Goal: Information Seeking & Learning: Learn about a topic

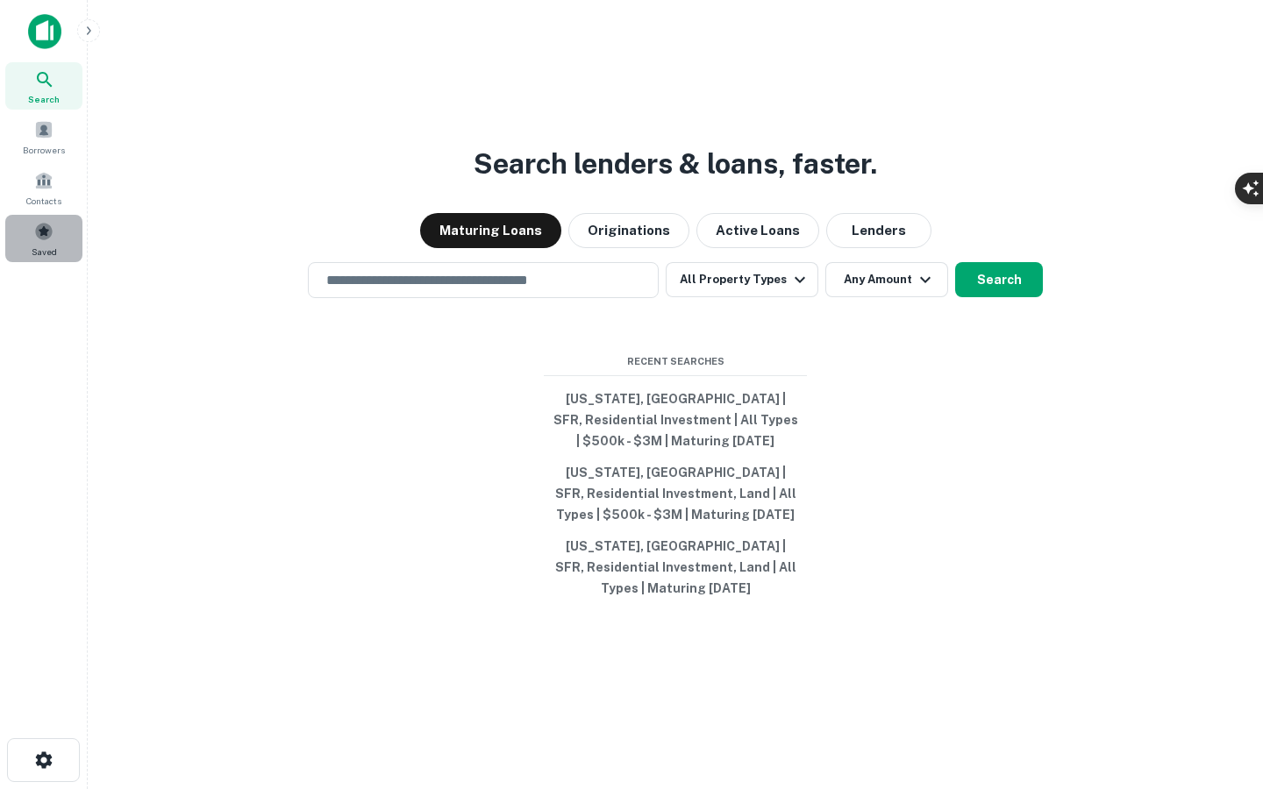
click at [48, 243] on div "Saved" at bounding box center [43, 238] width 77 height 47
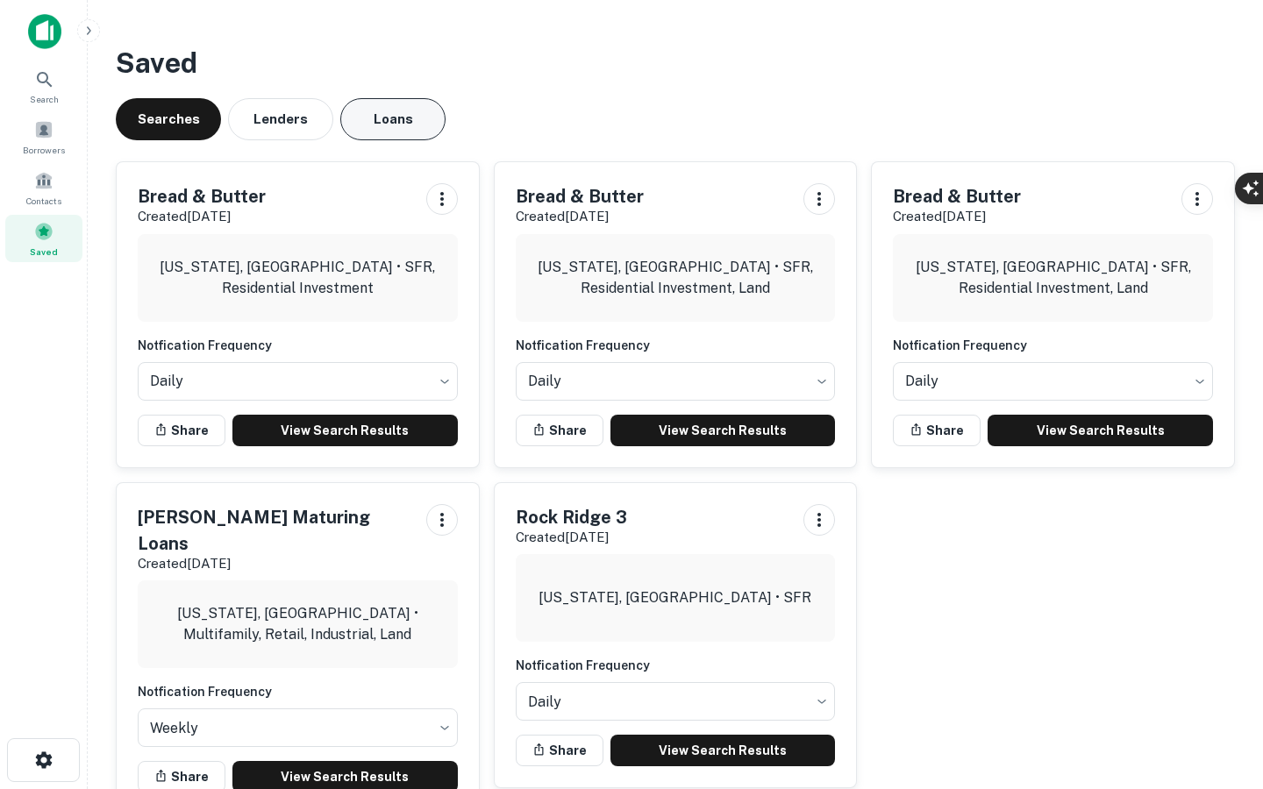
click at [363, 116] on button "Loans" at bounding box center [392, 119] width 105 height 42
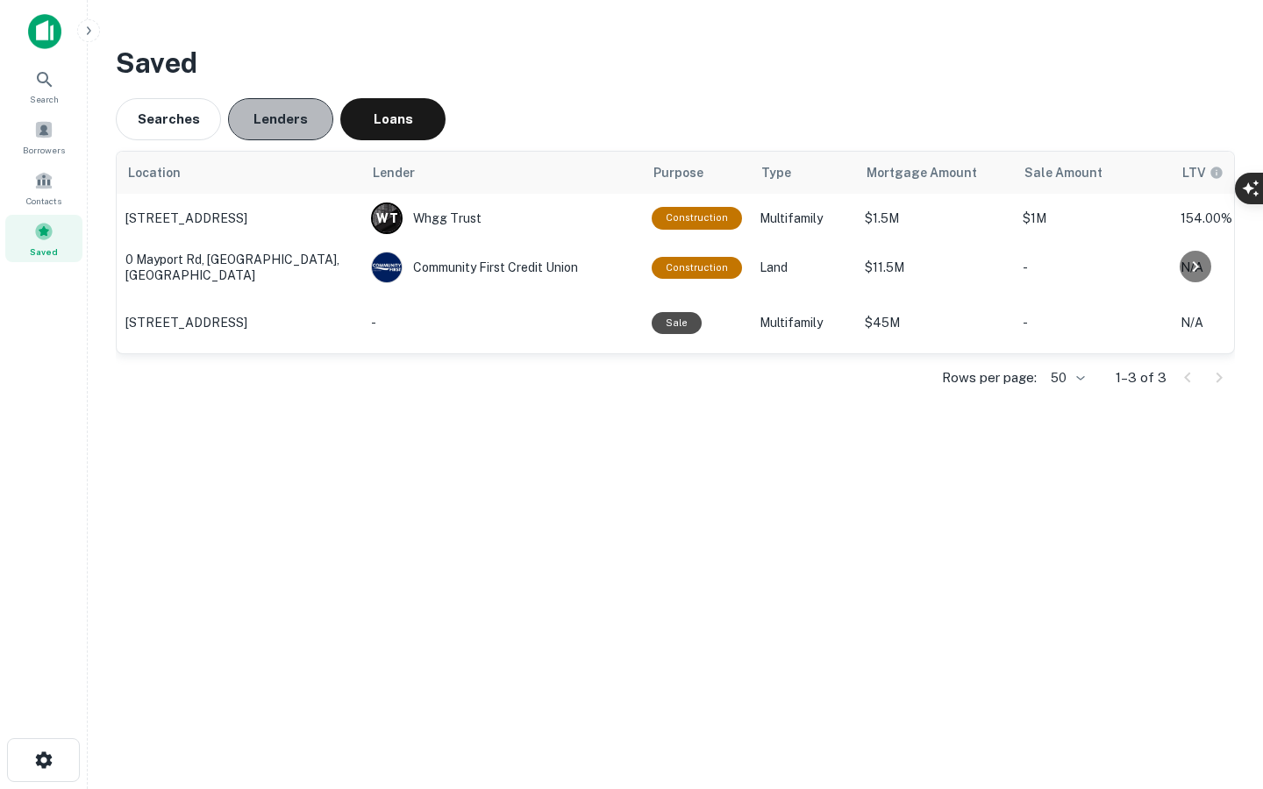
click at [286, 128] on button "Lenders" at bounding box center [280, 119] width 105 height 42
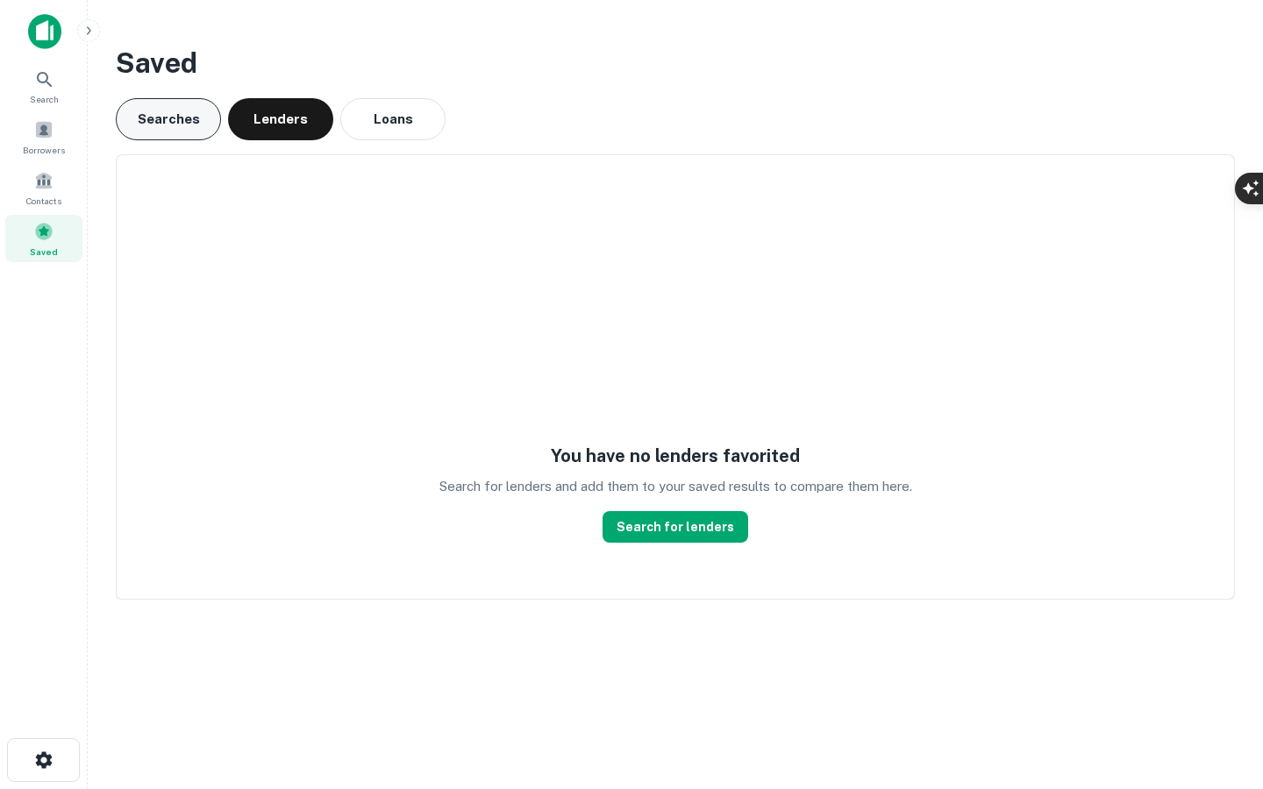
click at [156, 111] on button "Searches" at bounding box center [168, 119] width 105 height 42
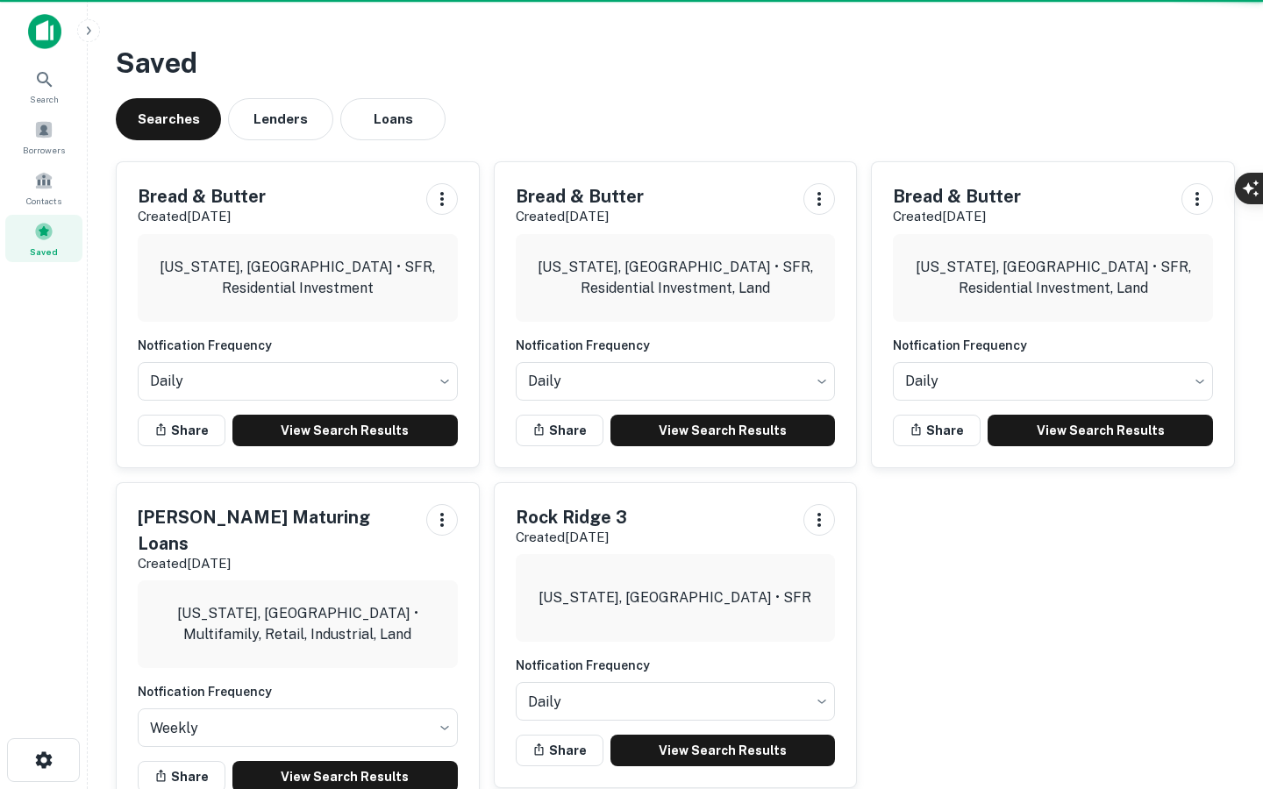
click at [225, 110] on div "Searches Lenders Loans" at bounding box center [675, 119] width 1119 height 42
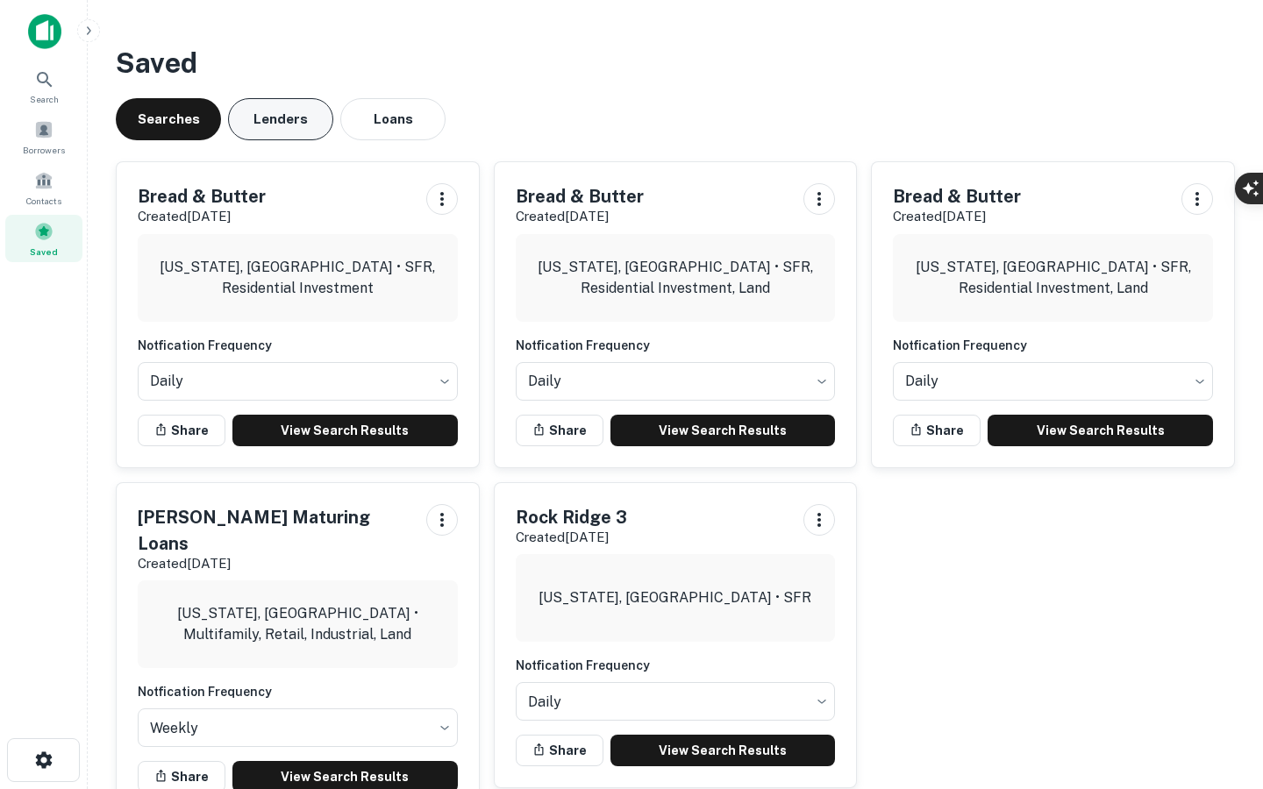
click at [261, 115] on button "Lenders" at bounding box center [280, 119] width 105 height 42
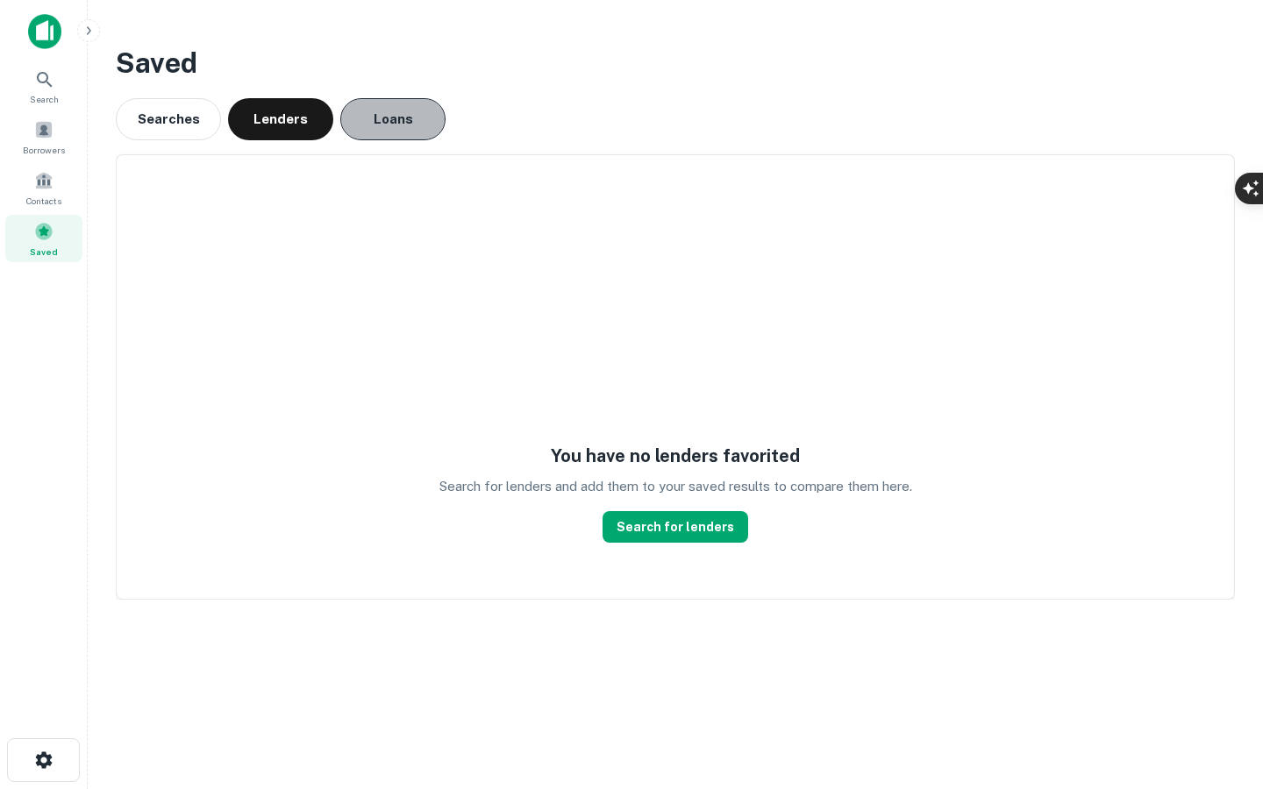
click at [389, 114] on button "Loans" at bounding box center [392, 119] width 105 height 42
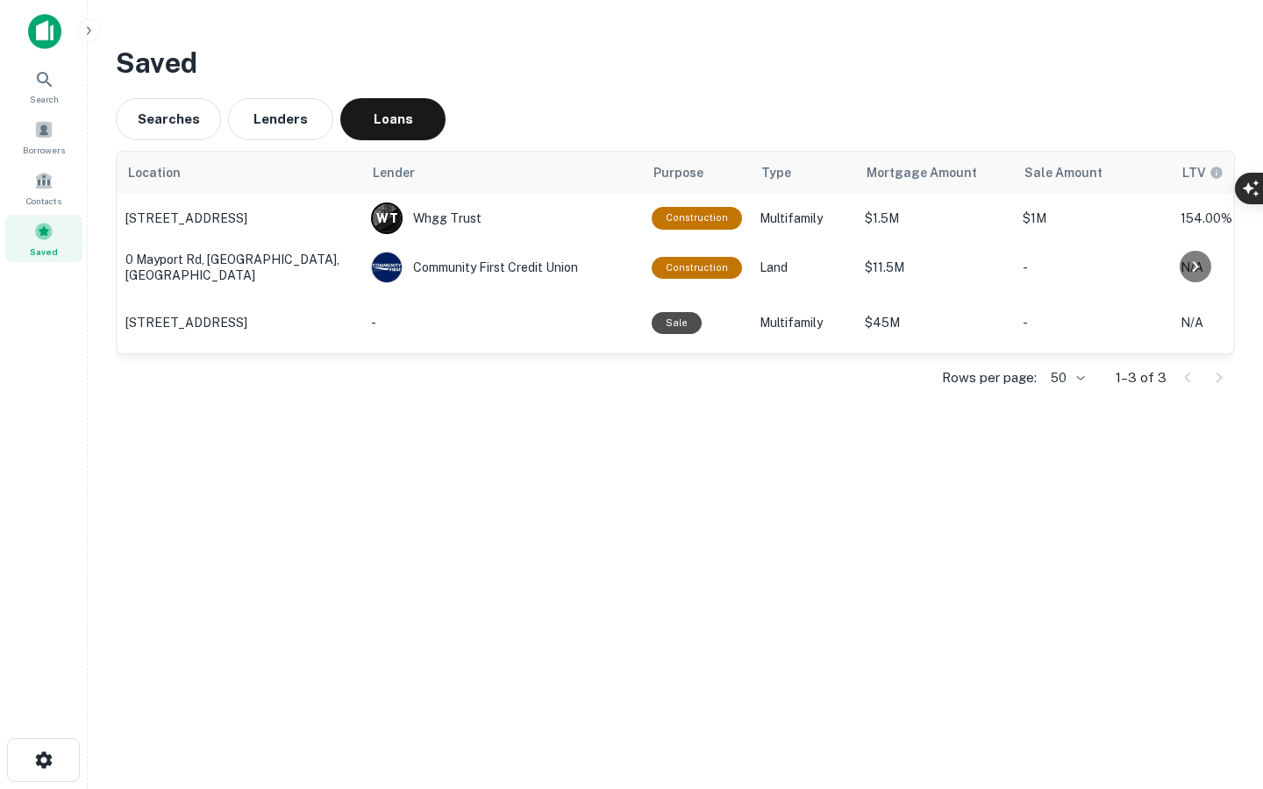
click at [1213, 382] on div at bounding box center [1203, 378] width 60 height 28
click at [1181, 379] on div at bounding box center [1203, 378] width 60 height 28
click at [1187, 378] on div at bounding box center [1203, 378] width 60 height 28
click at [1069, 365] on body "Search Borrowers Contacts Saved Saved Searches Lenders Loans Location Lender Pu…" at bounding box center [631, 394] width 1263 height 789
click at [1069, 408] on li "25" at bounding box center [1069, 414] width 51 height 32
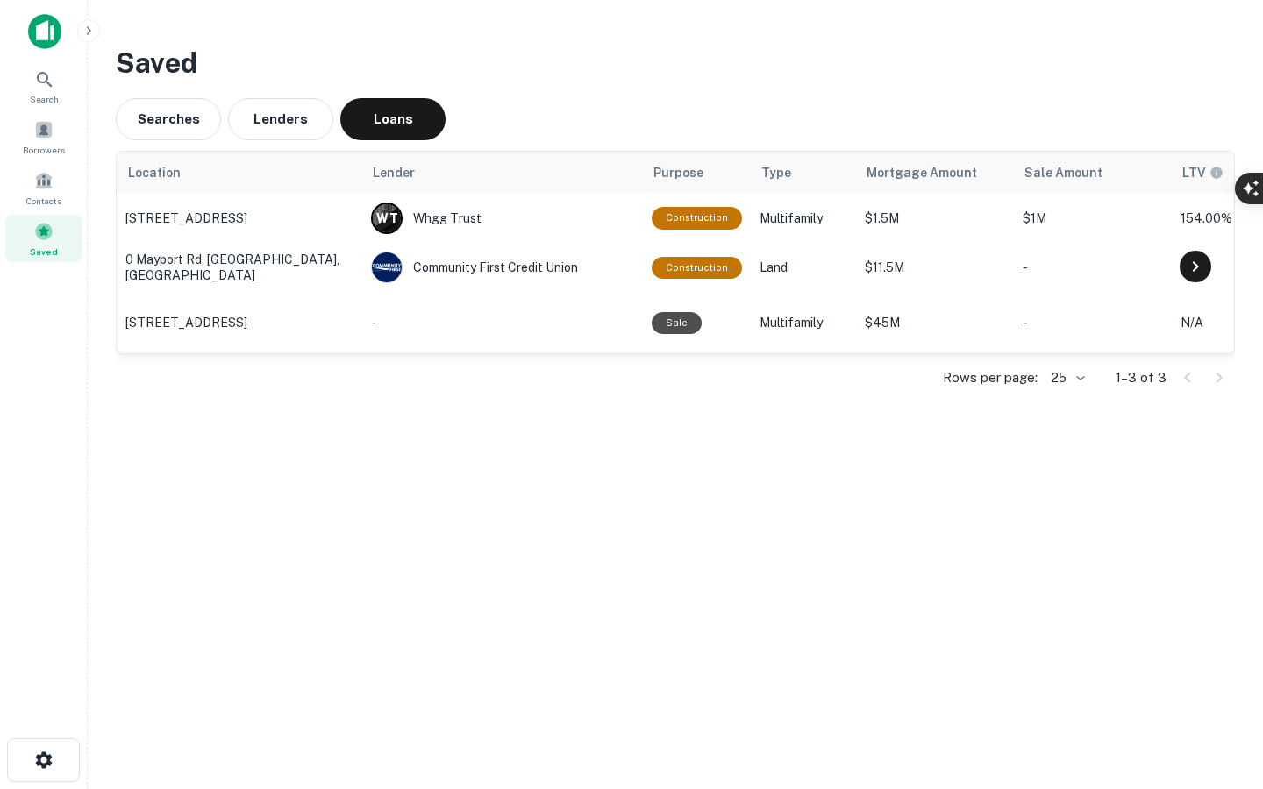
click at [1194, 267] on icon at bounding box center [1195, 266] width 21 height 21
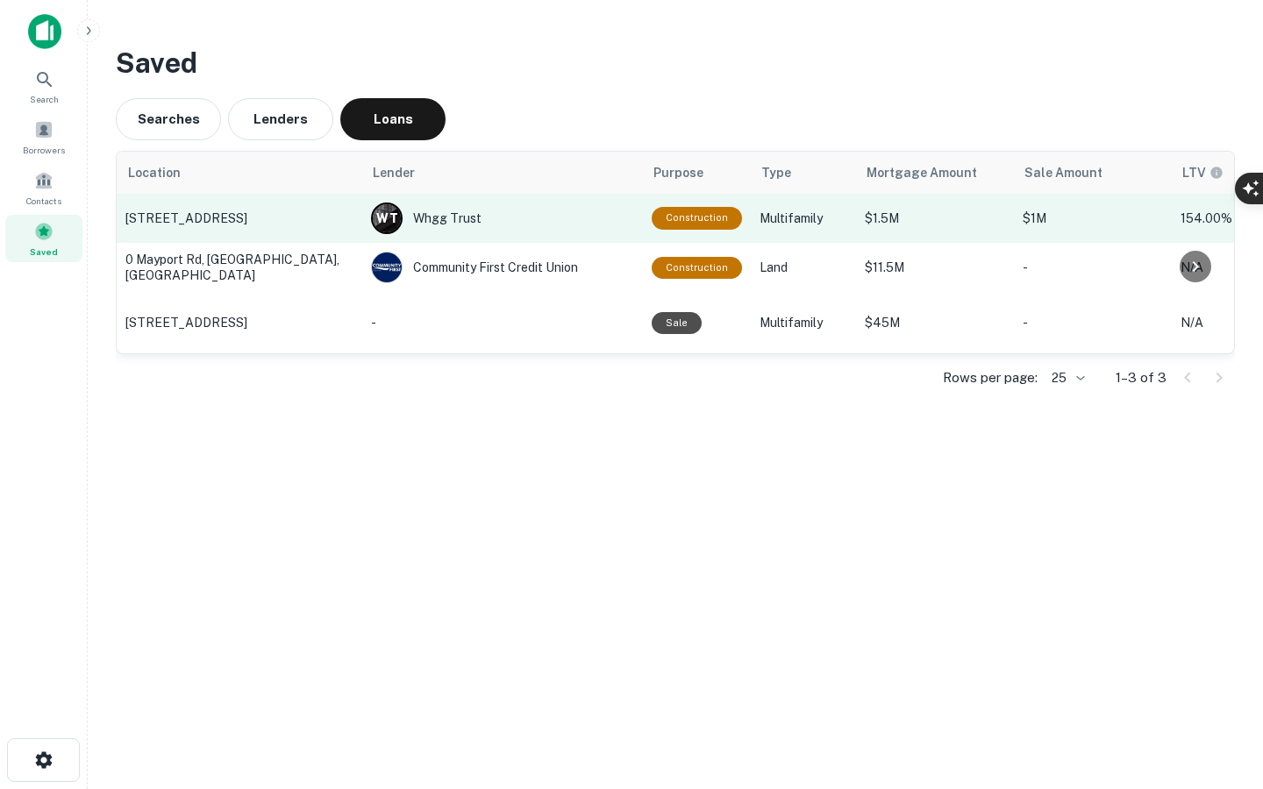
click at [924, 219] on p "$1.5M" at bounding box center [935, 218] width 140 height 19
